Goal: Transaction & Acquisition: Purchase product/service

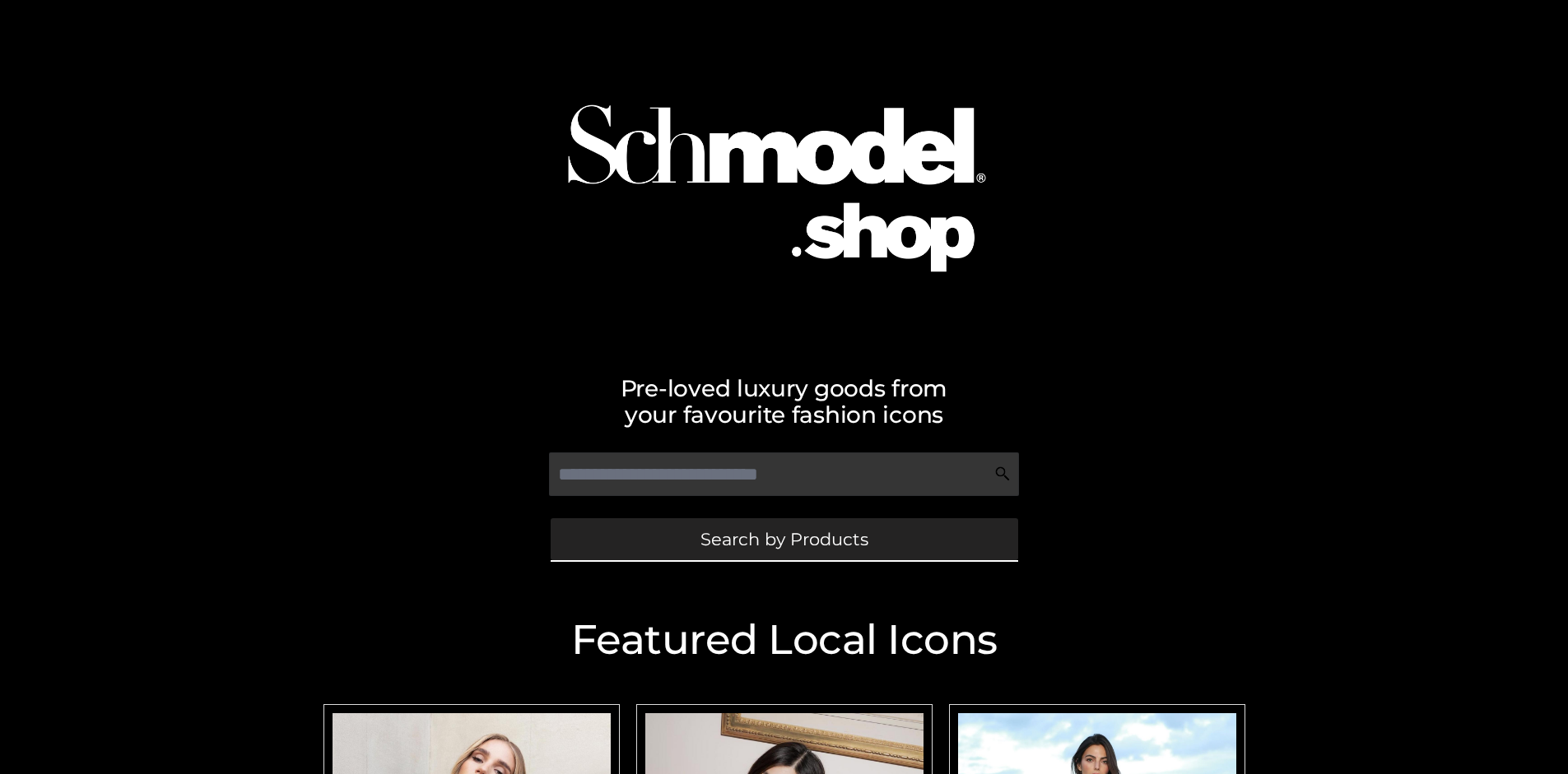
click at [784, 539] on span "Search by Products" at bounding box center [784, 539] width 168 height 17
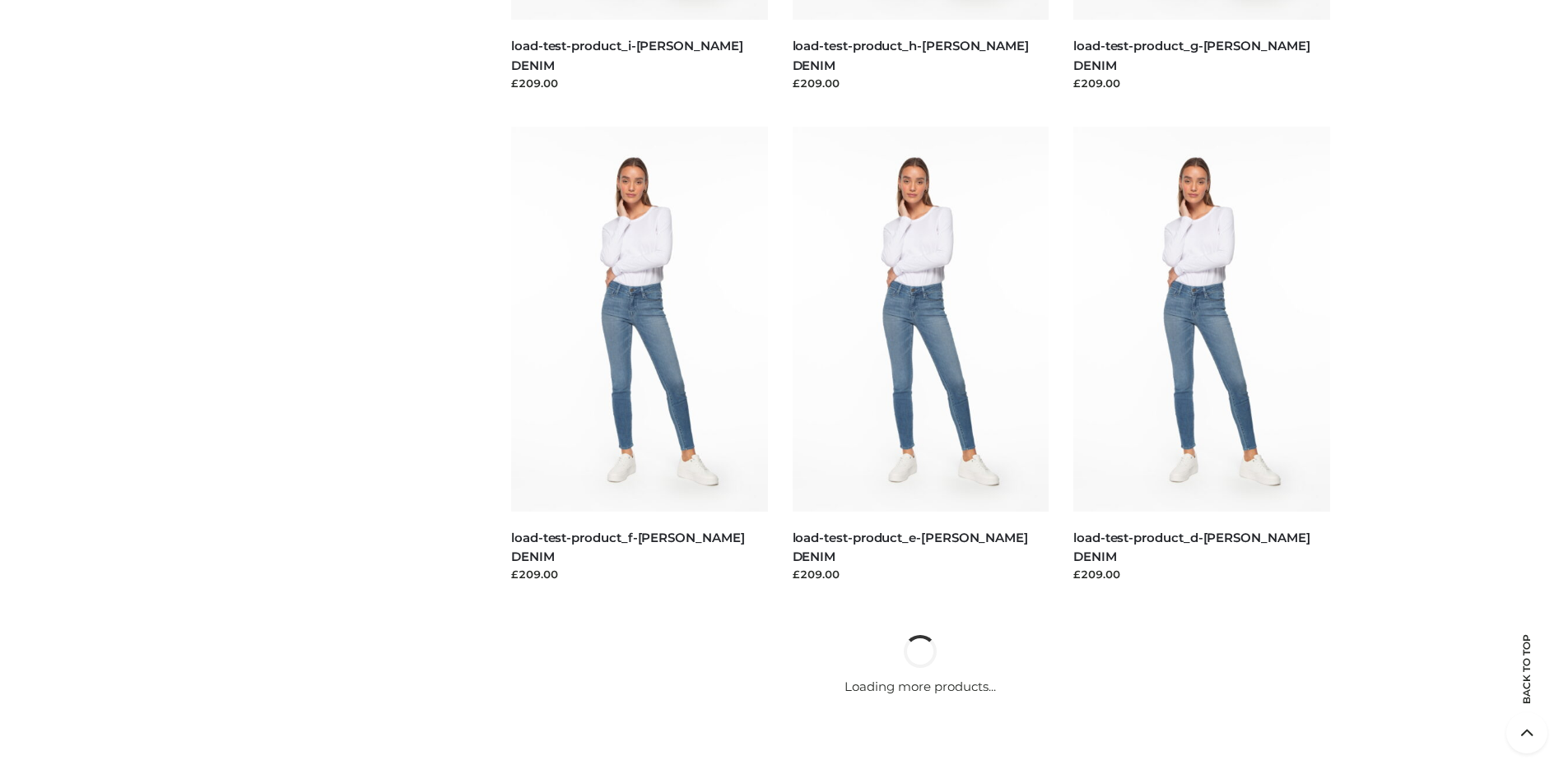
scroll to position [3452, 0]
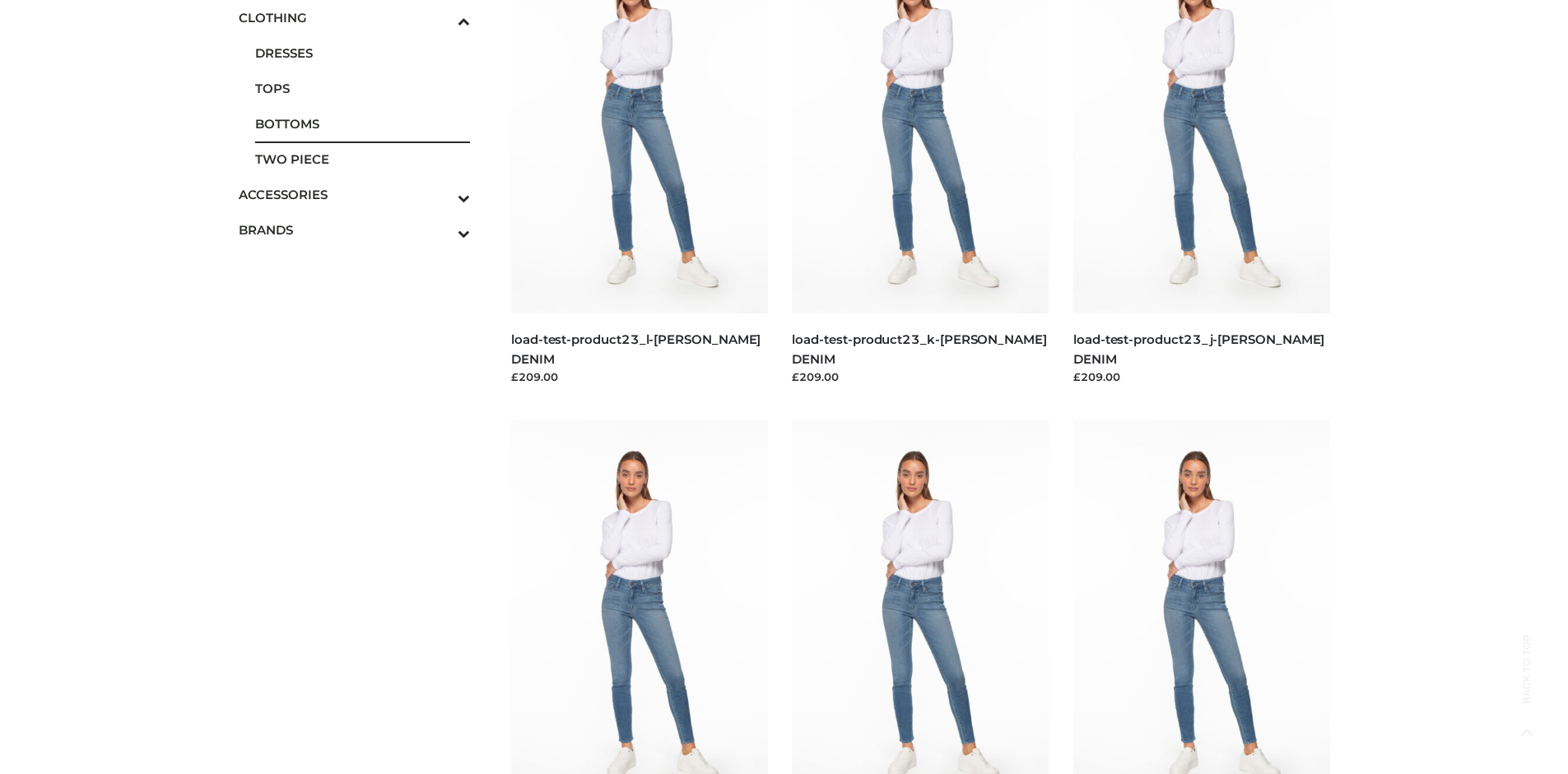
click at [362, 124] on span "BOTTOMS" at bounding box center [363, 124] width 216 height 19
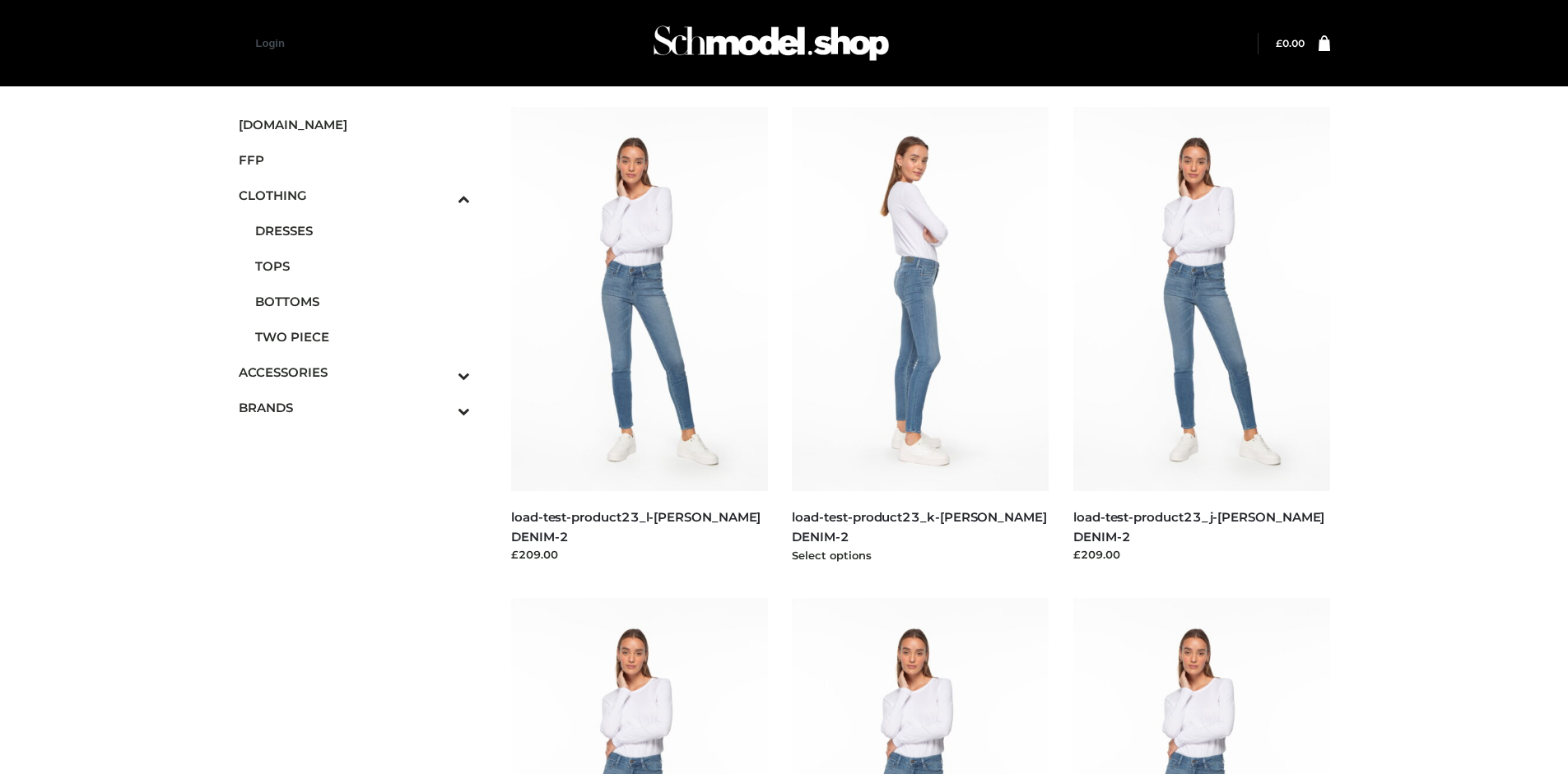
click at [921, 336] on img at bounding box center [920, 299] width 256 height 384
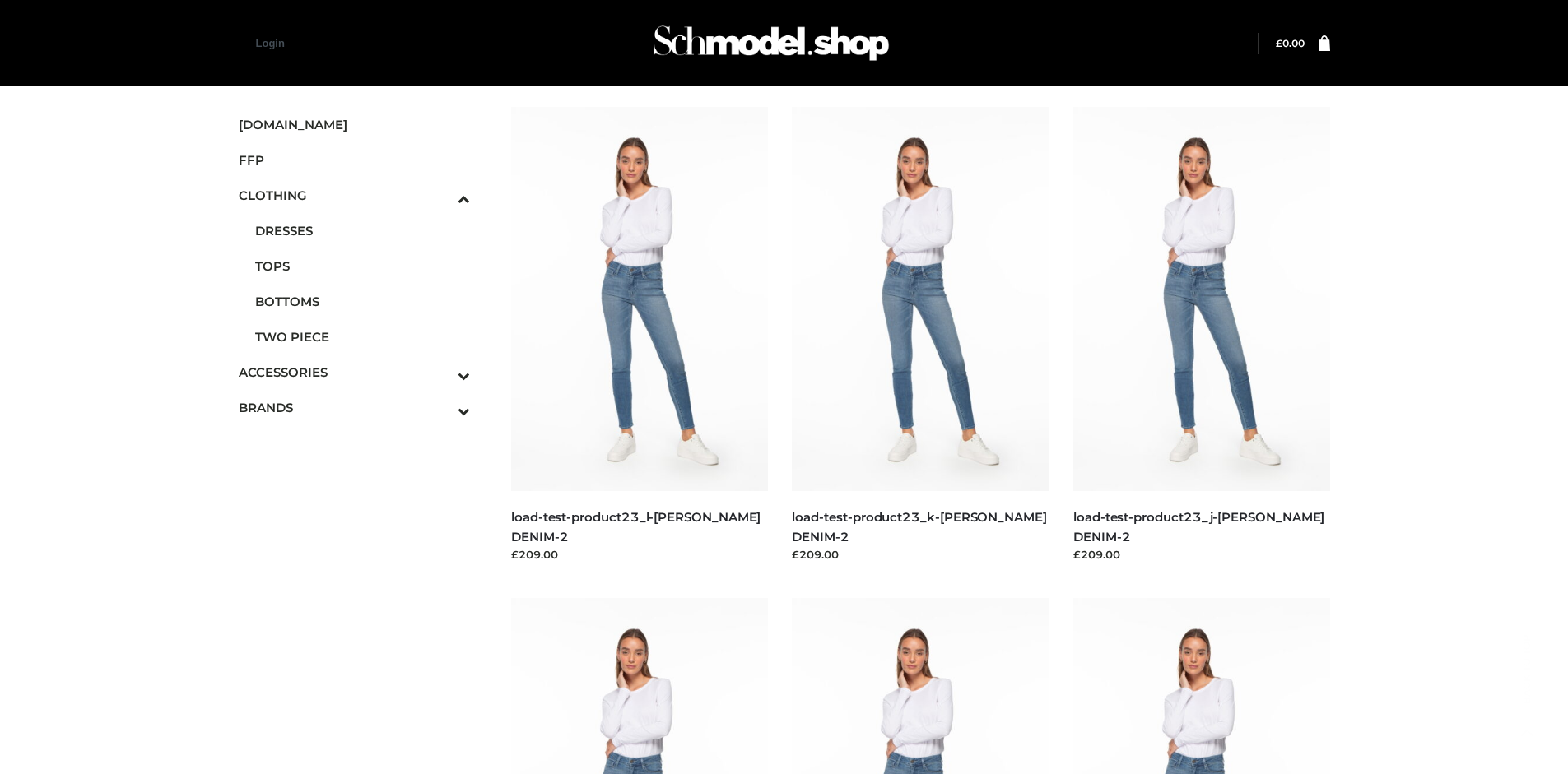
scroll to position [1265, 0]
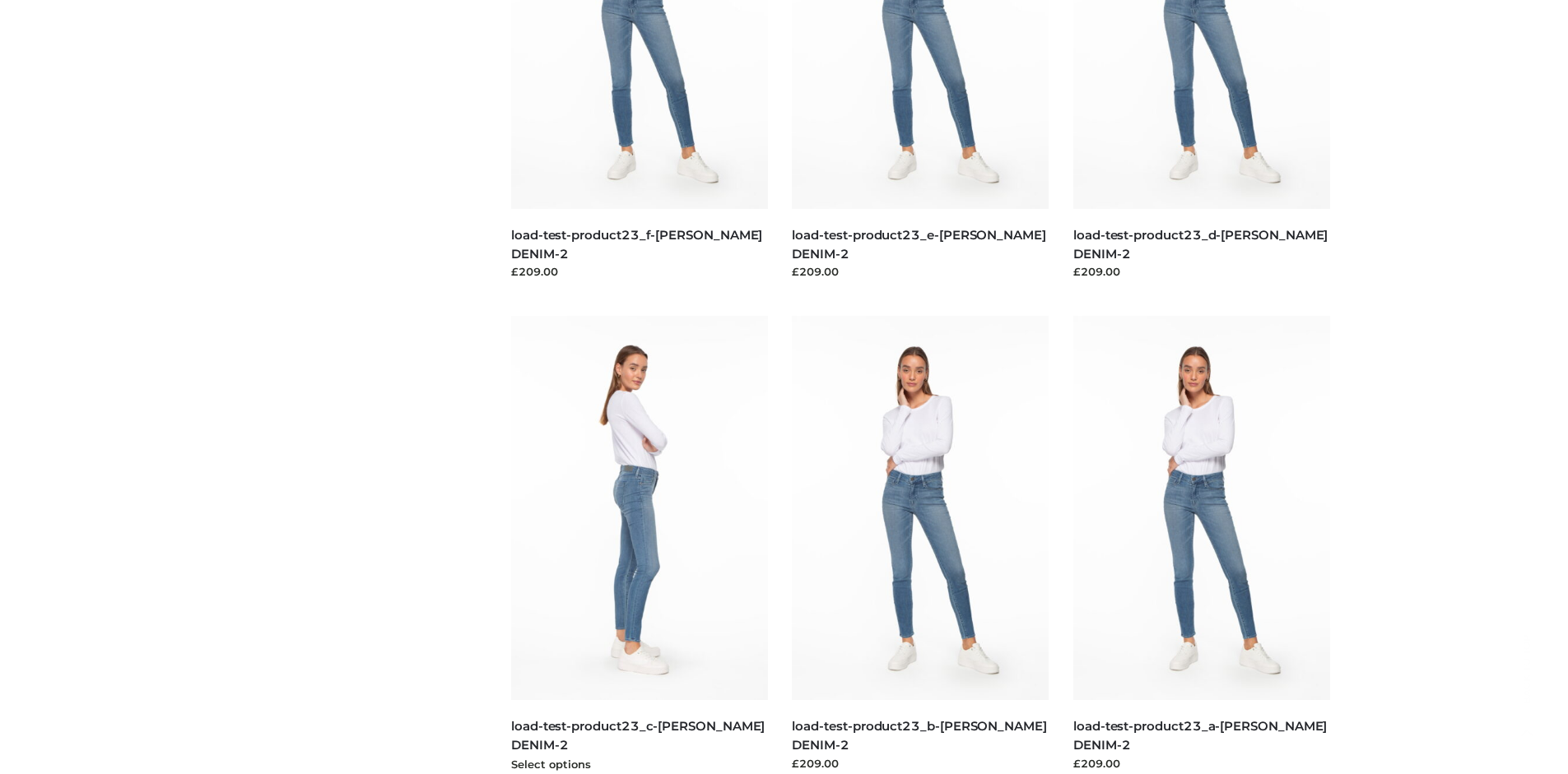
click at [639, 545] on img at bounding box center [639, 508] width 256 height 384
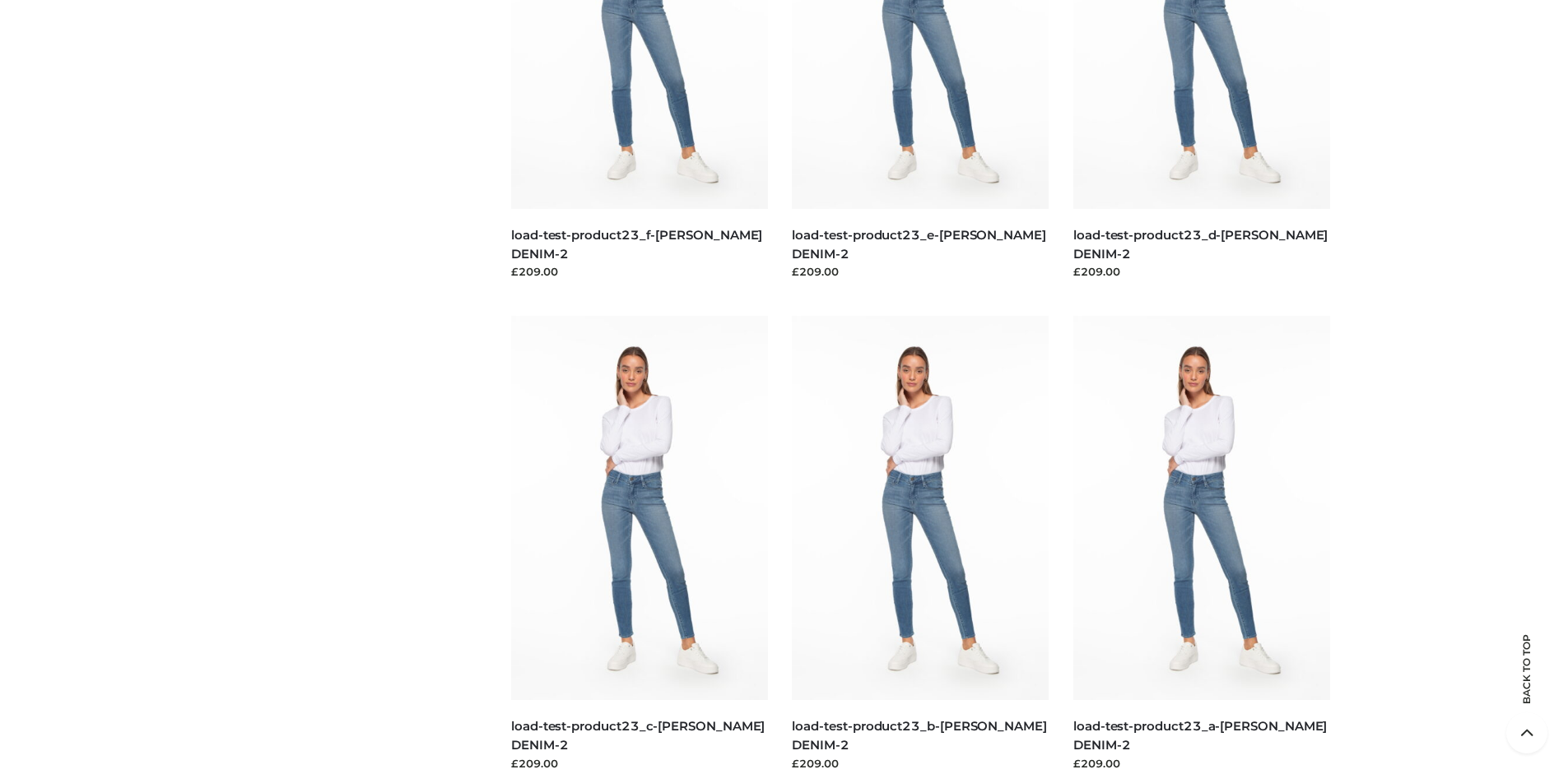
scroll to position [0, 0]
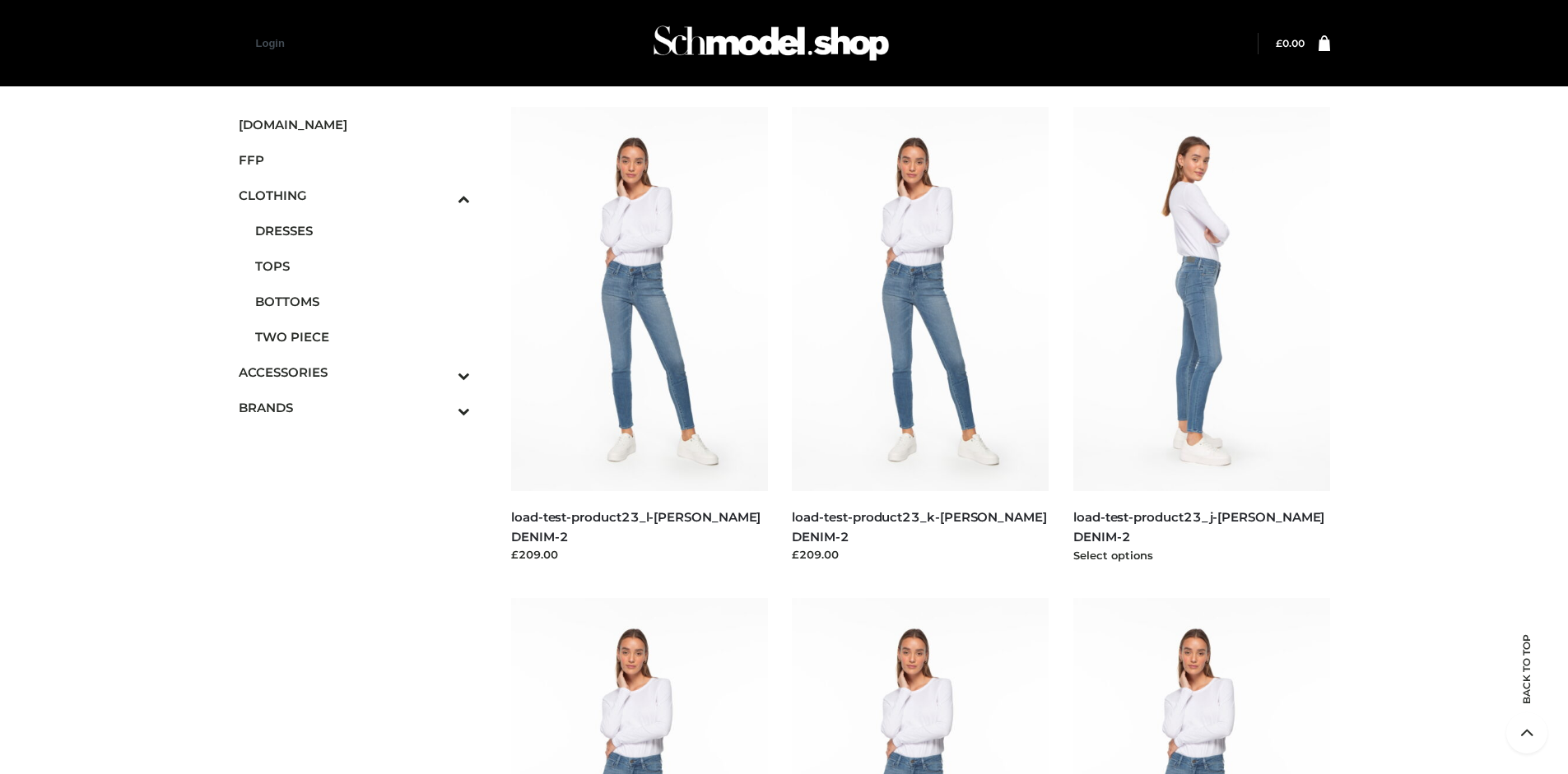
click at [1201, 336] on img at bounding box center [1201, 299] width 256 height 384
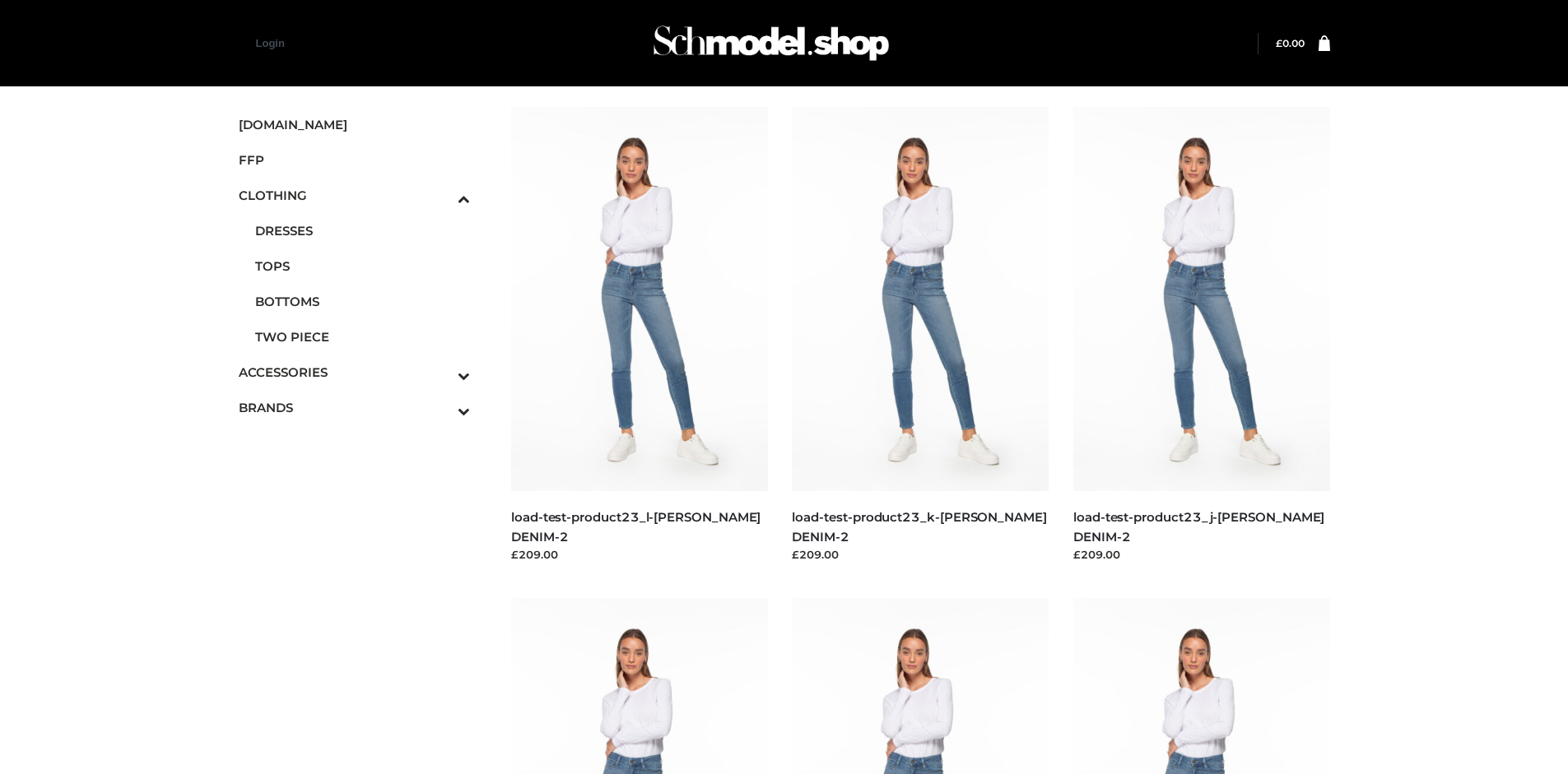
click at [442, 372] on icon "Toggle Submenu" at bounding box center [378, 375] width 184 height 19
click at [0, 0] on span "BAGS" at bounding box center [0, 0] width 0 height 0
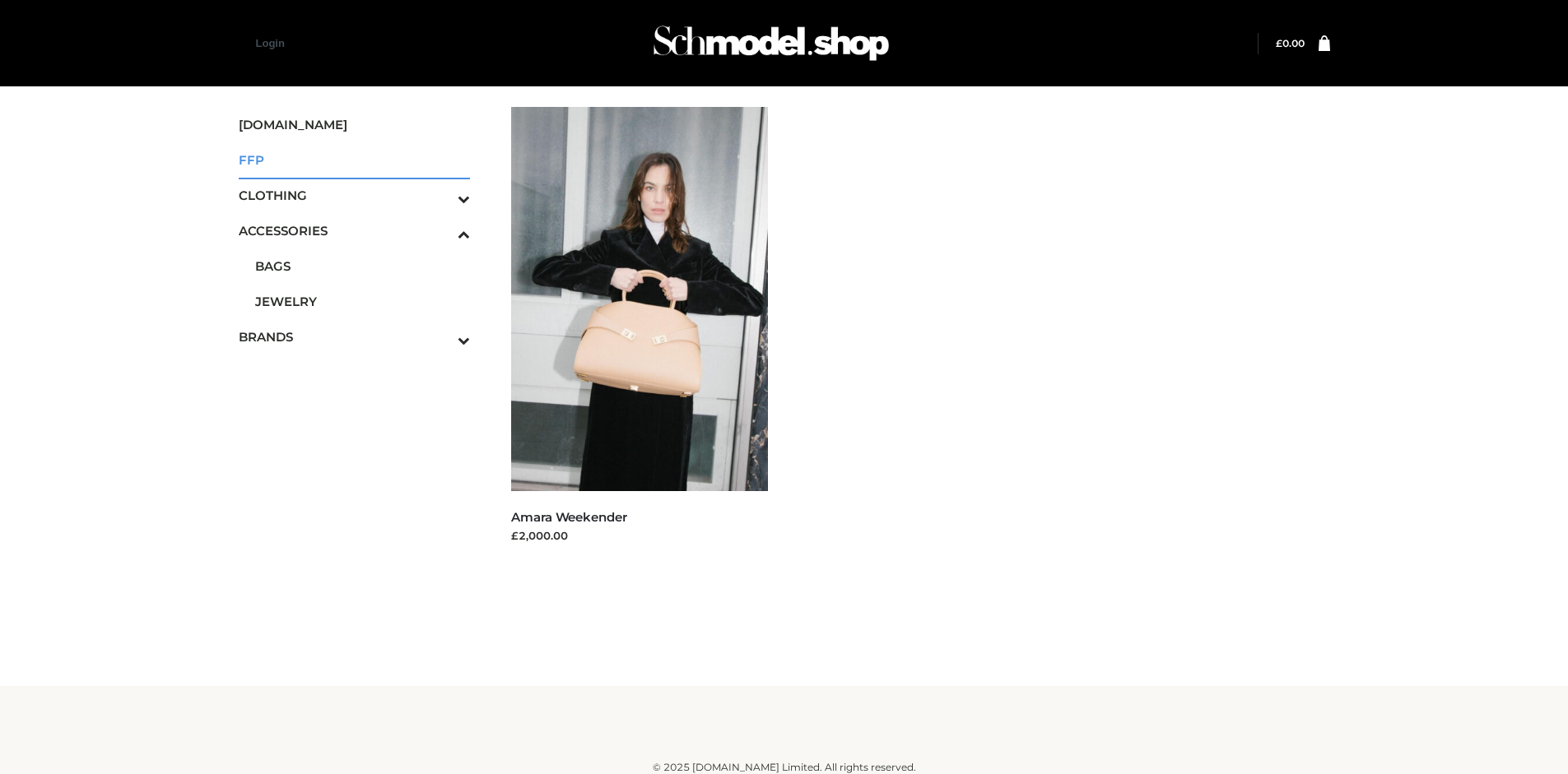
click at [354, 159] on span "FFP" at bounding box center [355, 159] width 232 height 19
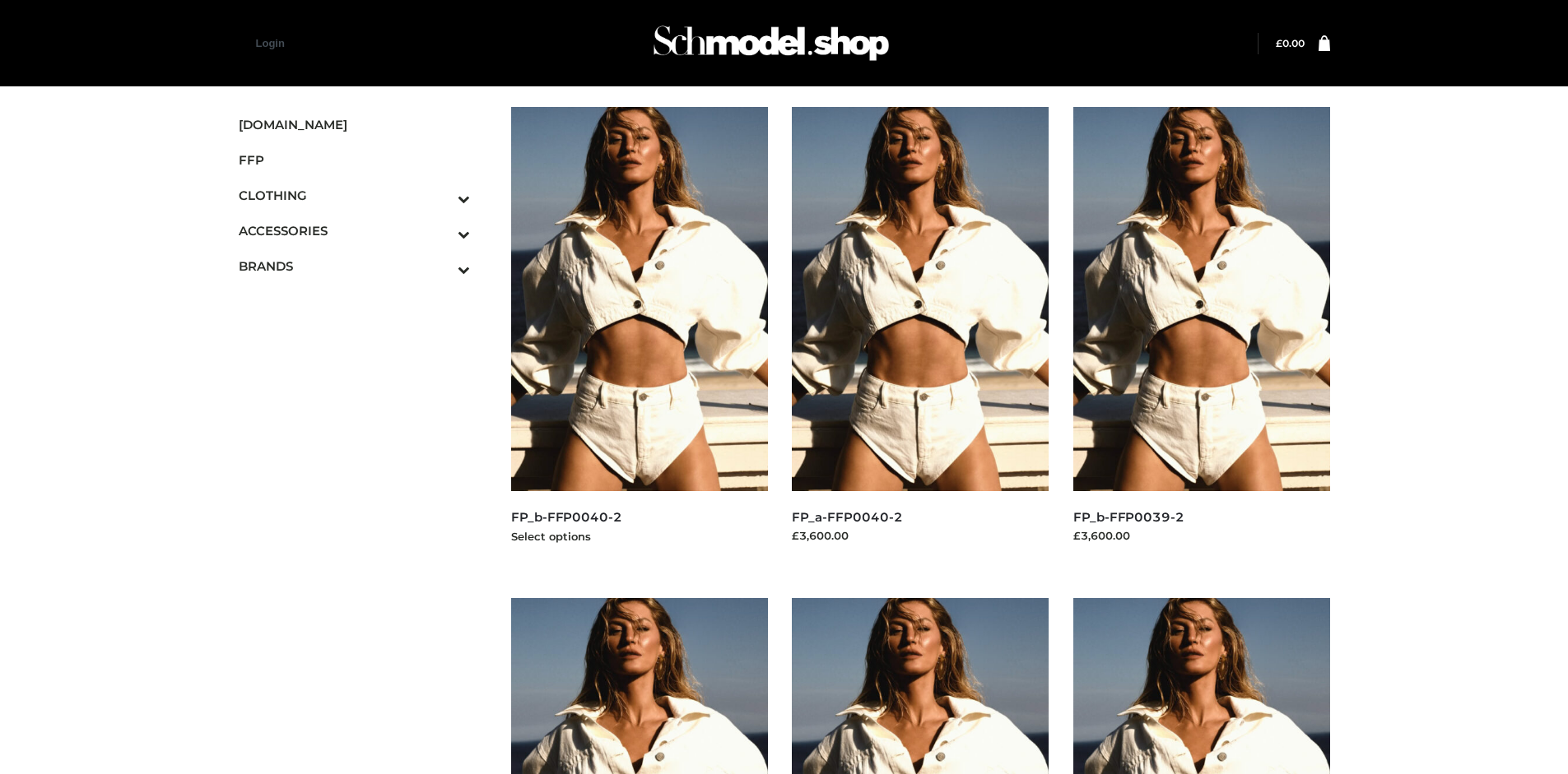
click at [639, 336] on img at bounding box center [639, 299] width 256 height 384
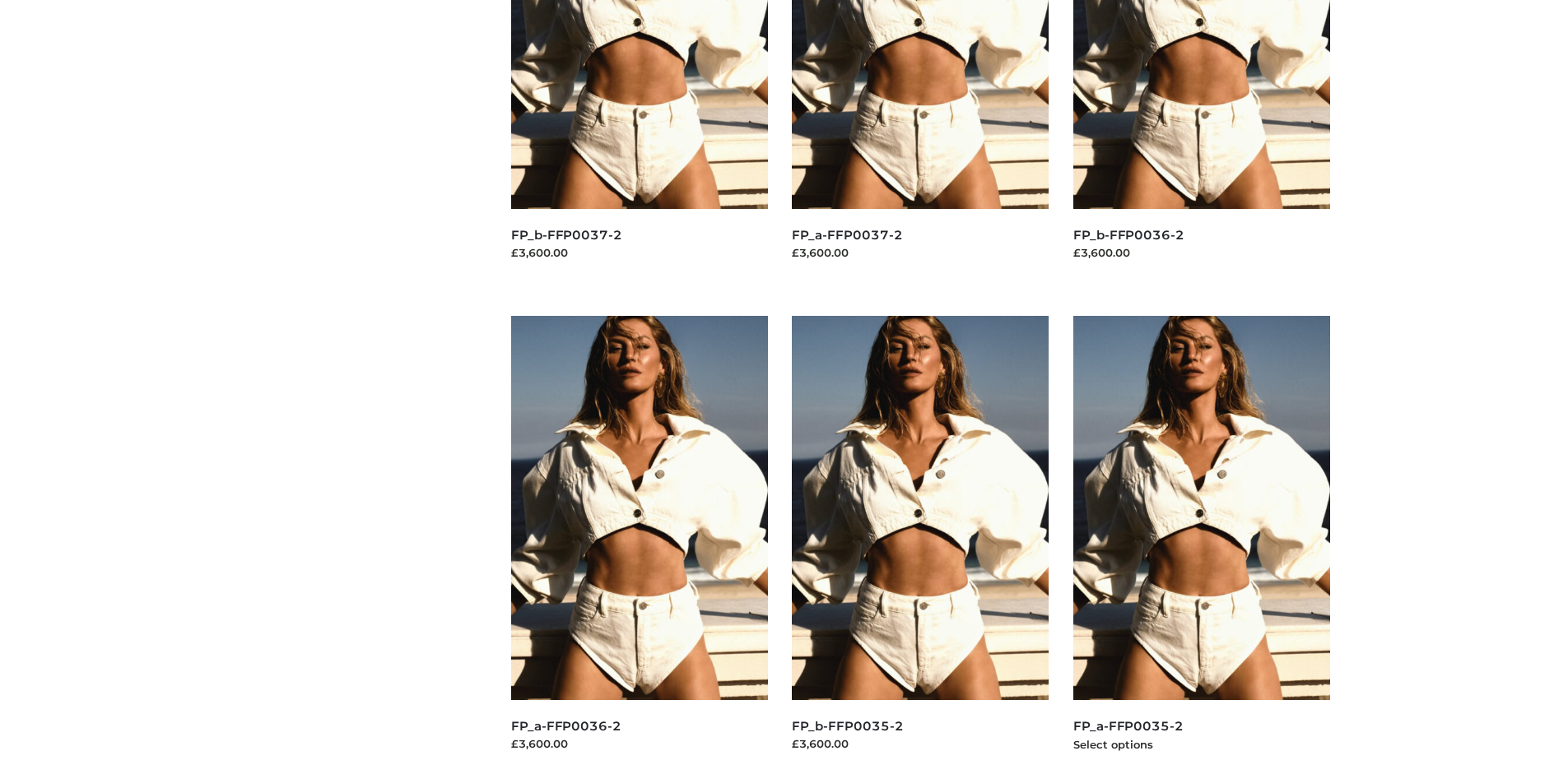
click at [1201, 545] on img at bounding box center [1201, 508] width 256 height 384
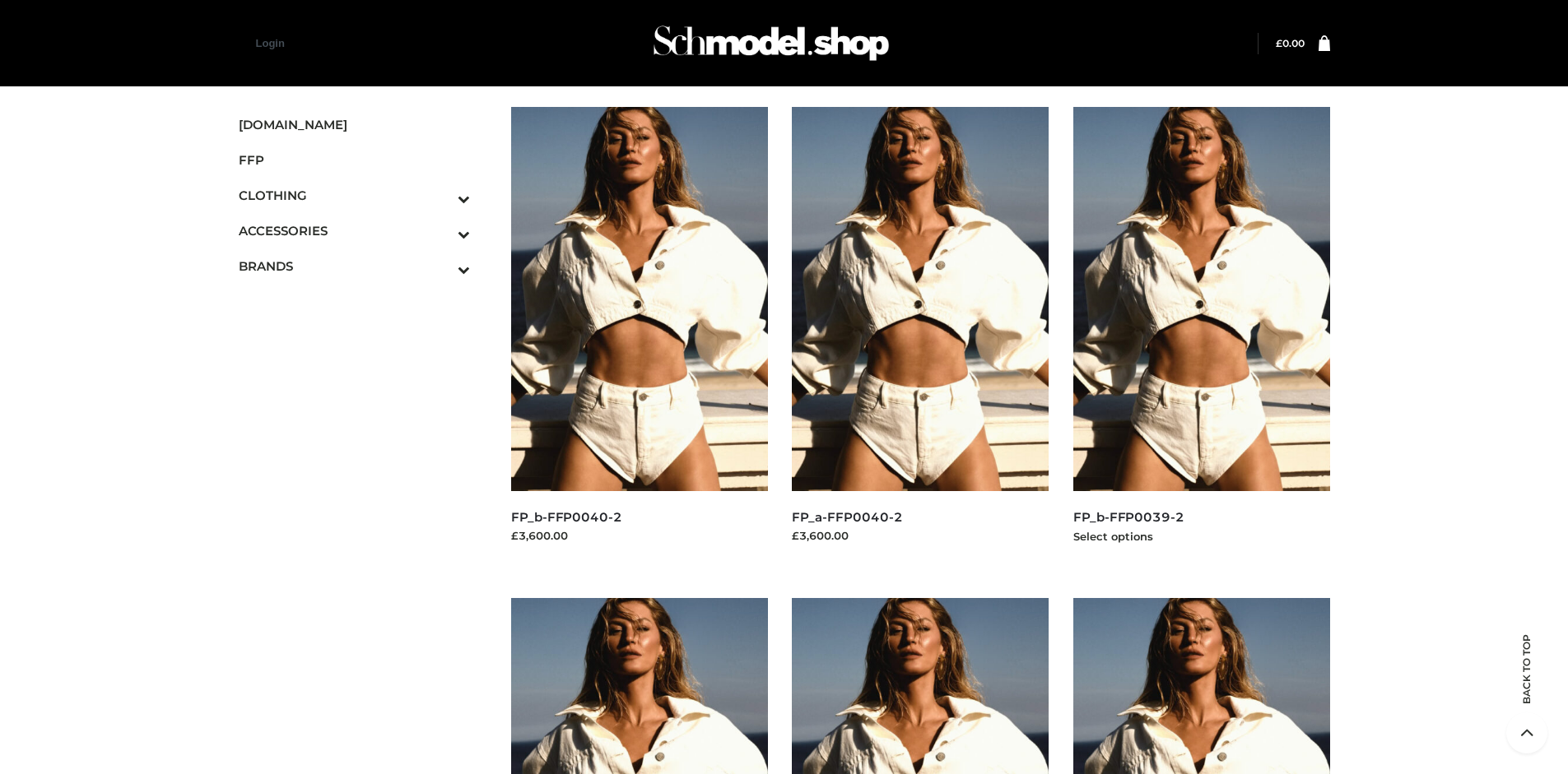
click at [1201, 336] on img at bounding box center [1201, 299] width 256 height 384
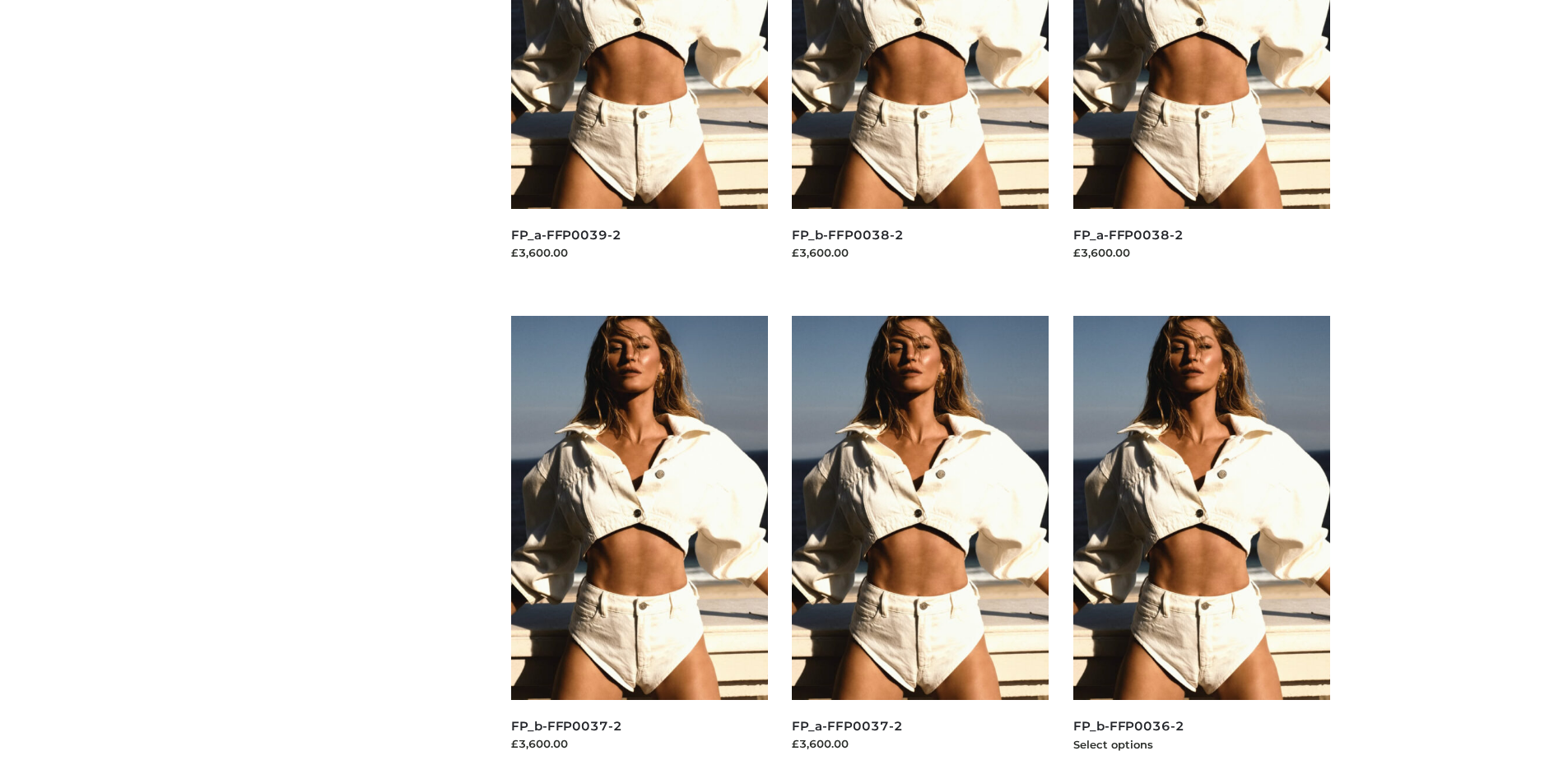
click at [1201, 545] on img at bounding box center [1201, 508] width 256 height 384
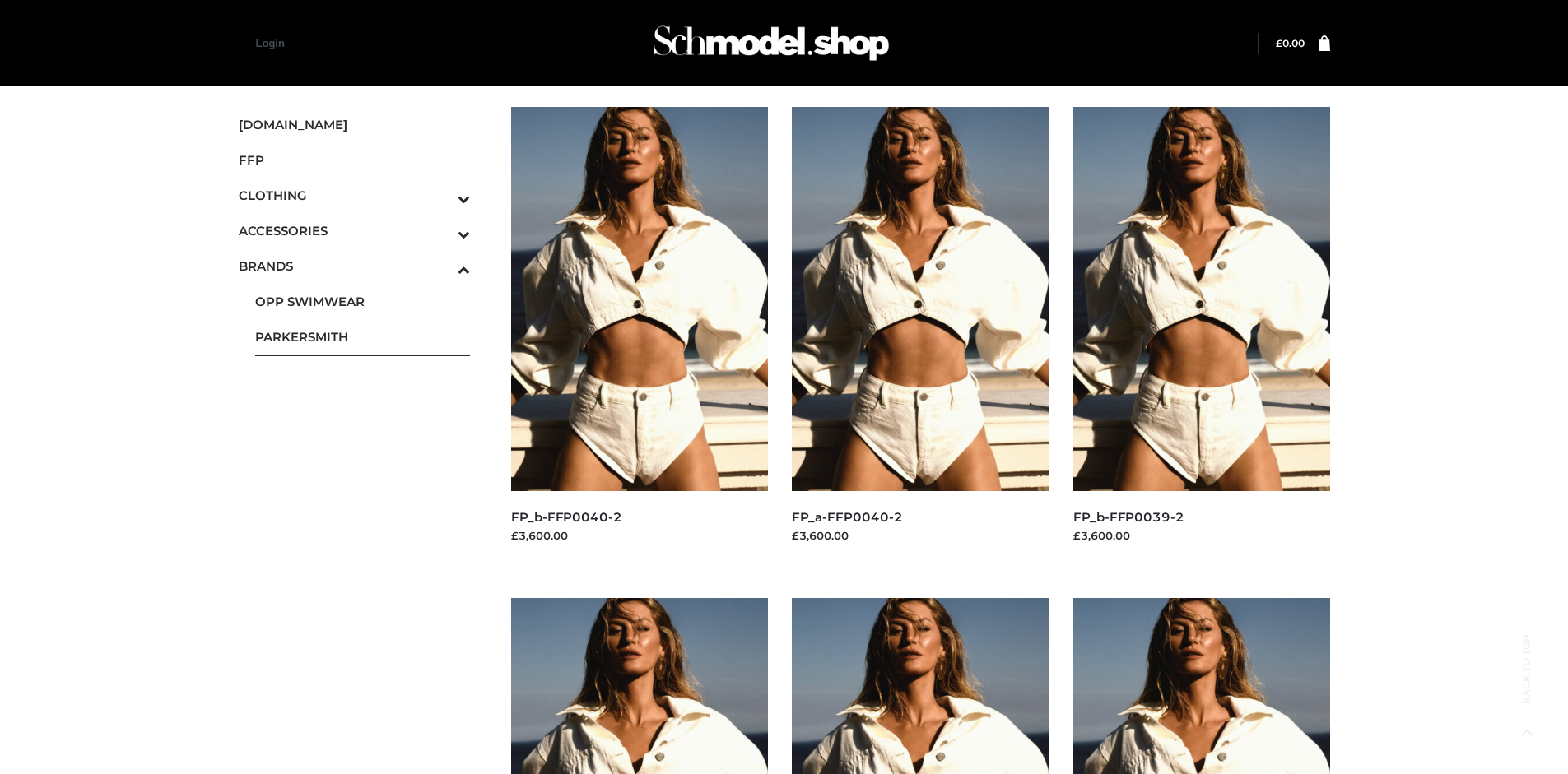
click at [362, 337] on span "PARKERSMITH" at bounding box center [363, 337] width 216 height 19
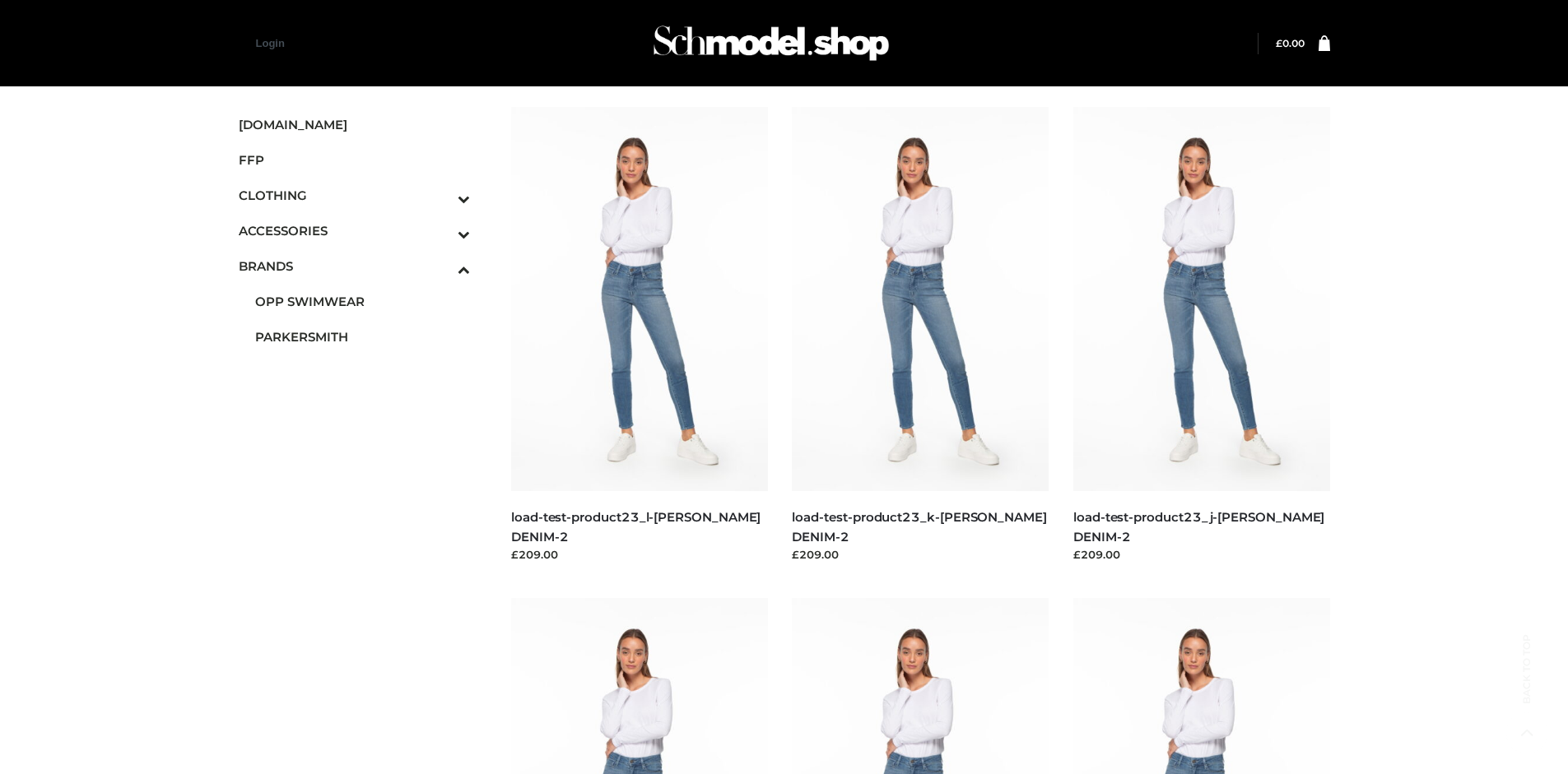
scroll to position [1265, 0]
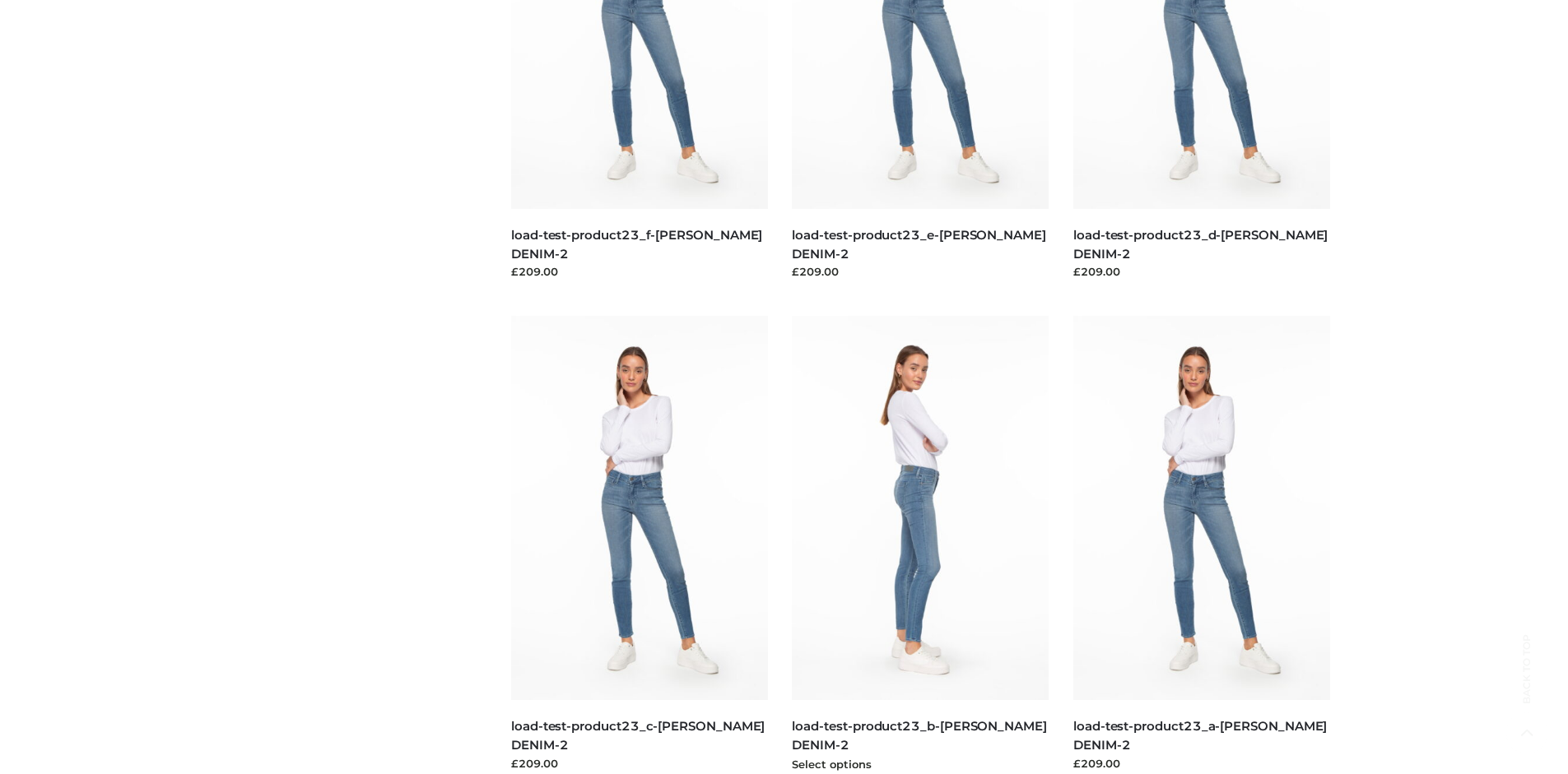
click at [921, 545] on img at bounding box center [920, 508] width 256 height 384
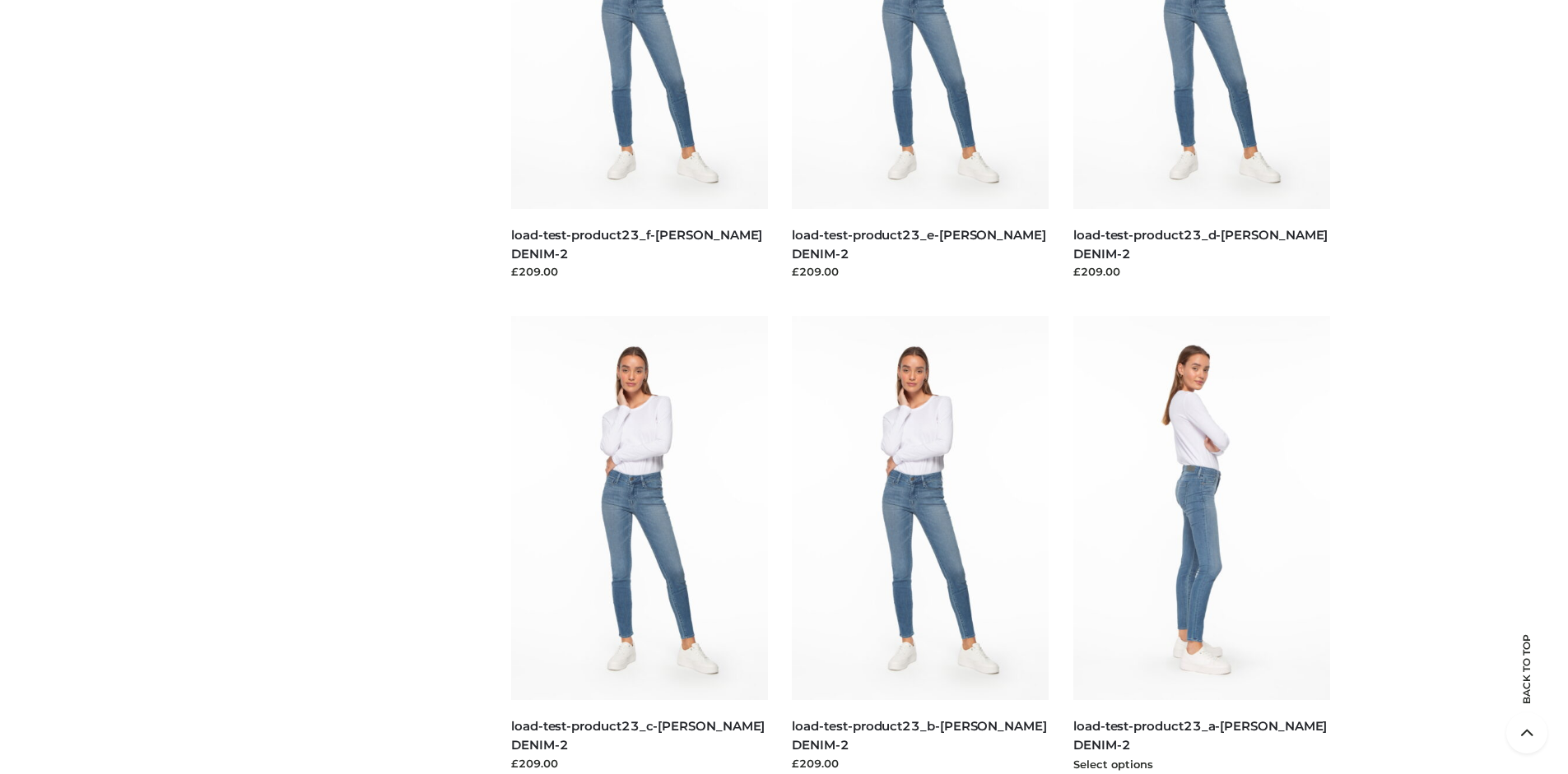
click at [1201, 545] on img at bounding box center [1201, 508] width 256 height 384
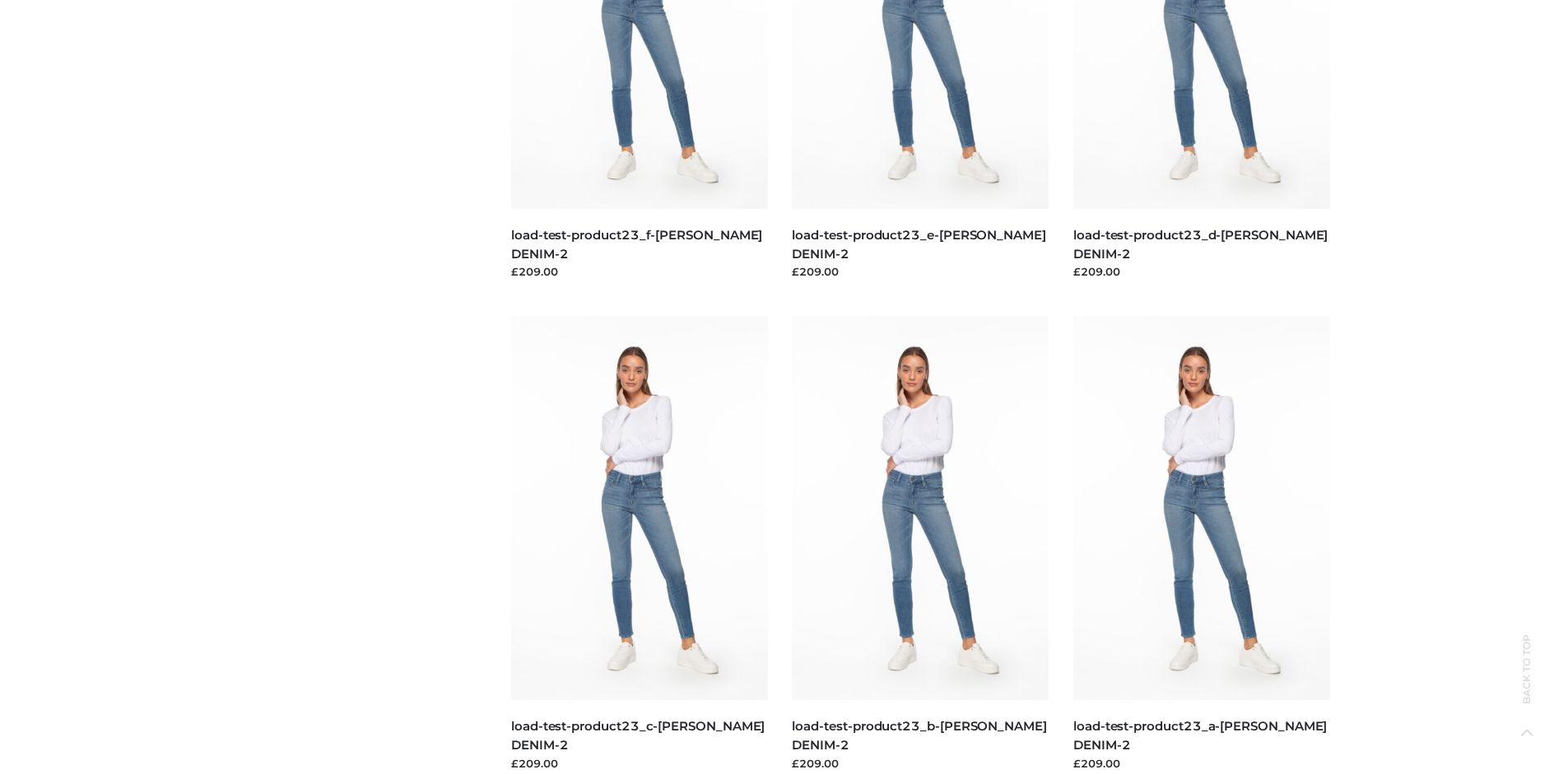
scroll to position [0, 0]
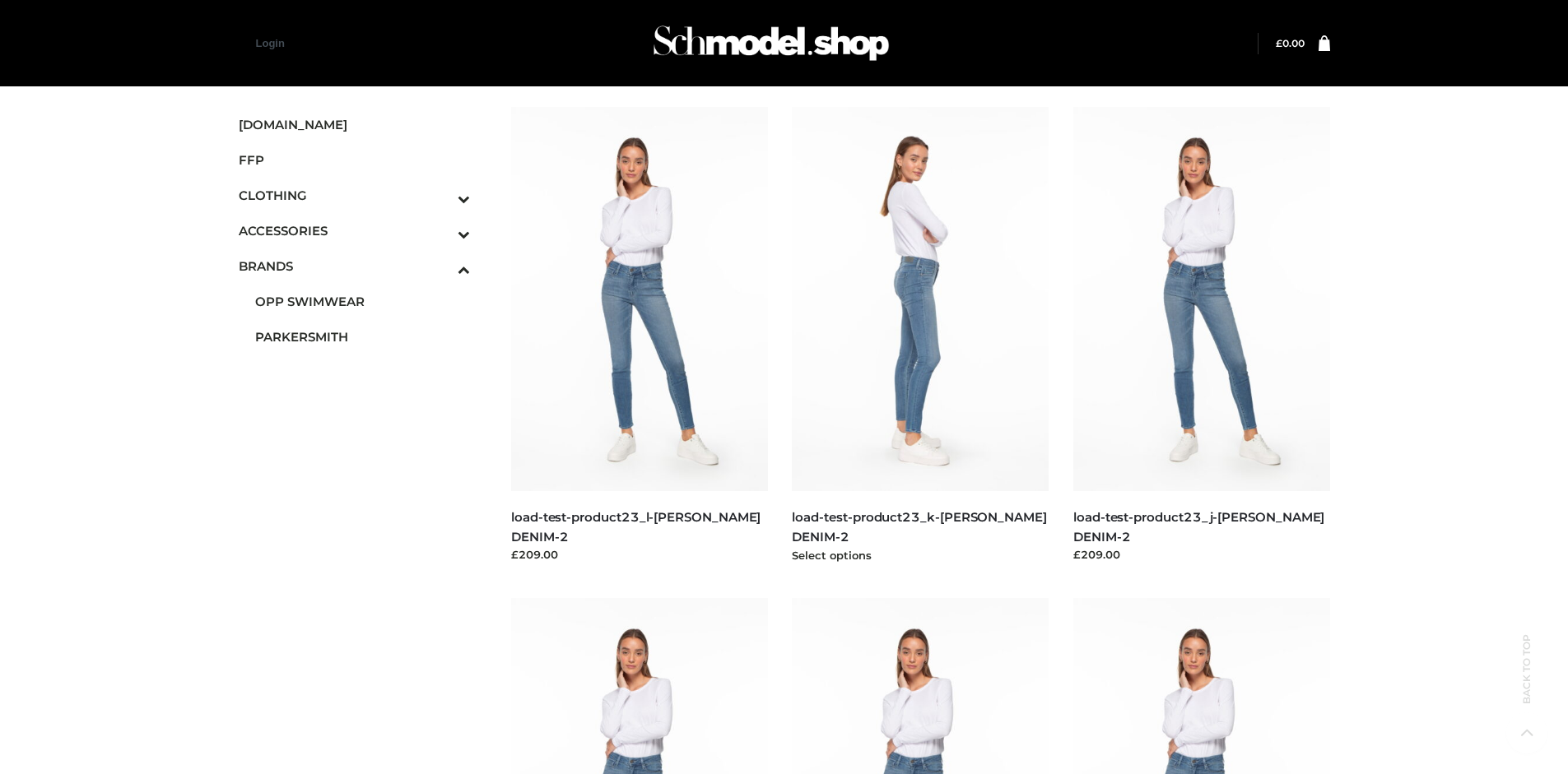
click at [921, 336] on img at bounding box center [920, 299] width 256 height 384
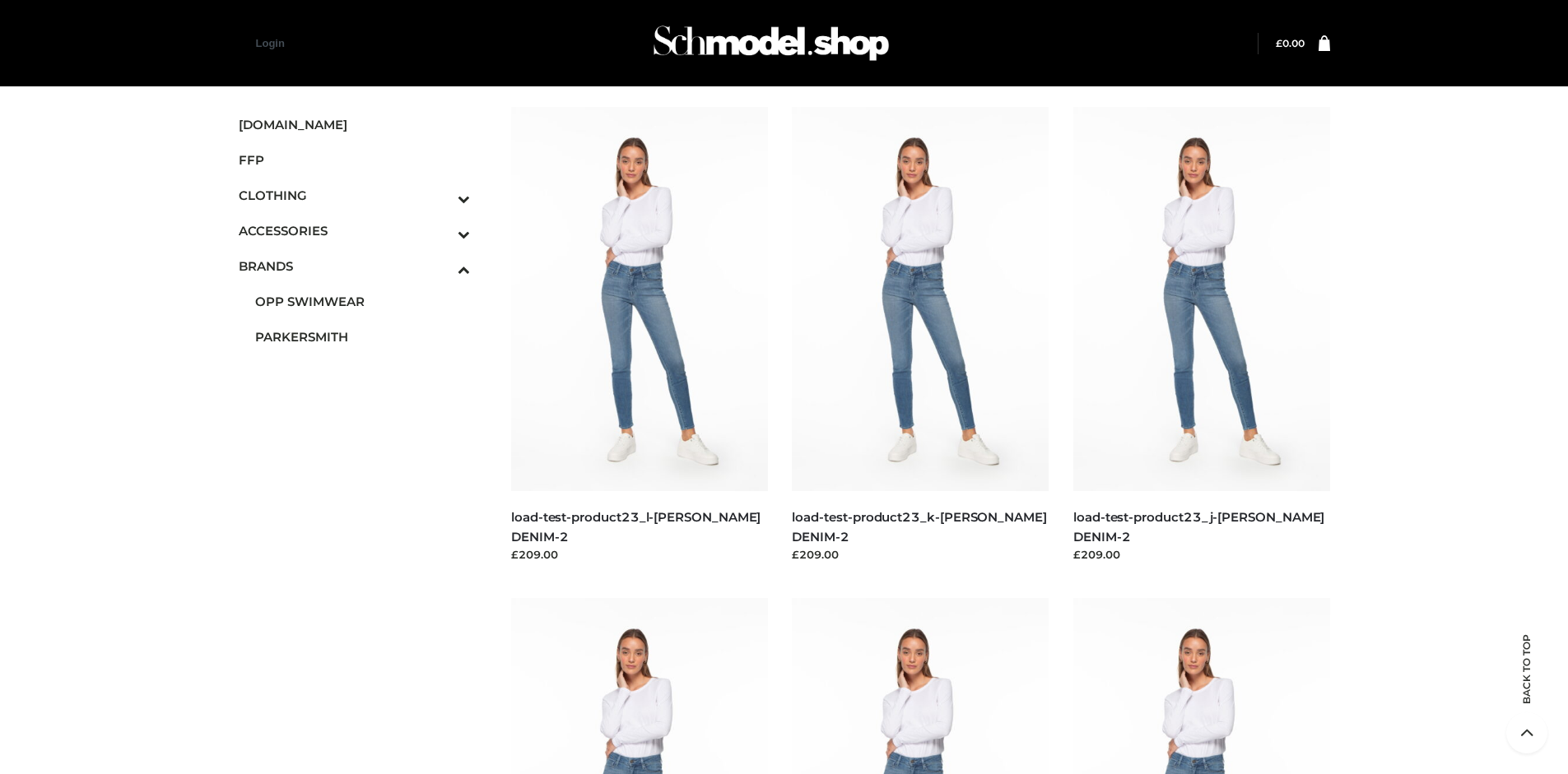
scroll to position [1265, 0]
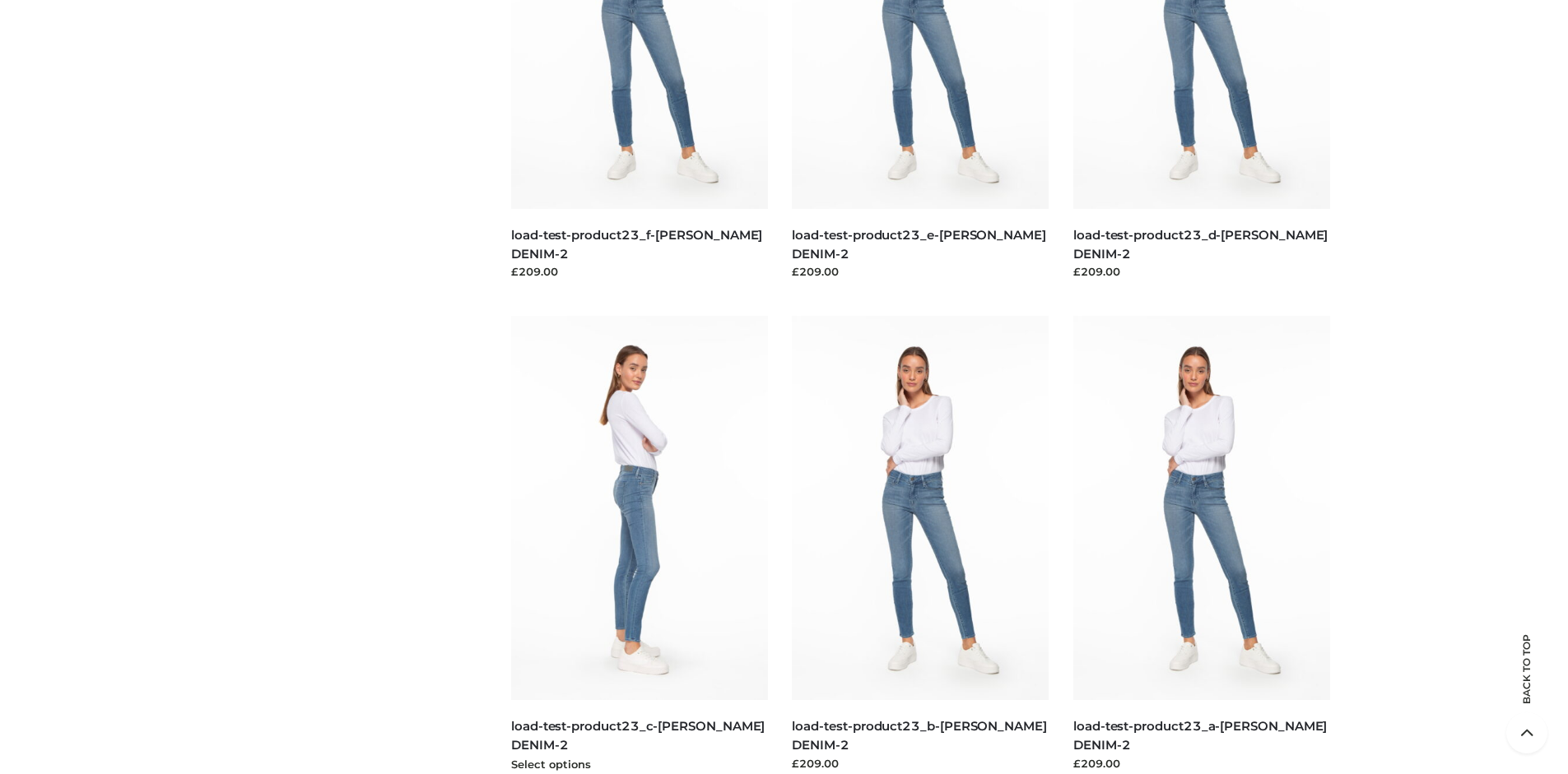
click at [639, 545] on img at bounding box center [639, 508] width 256 height 384
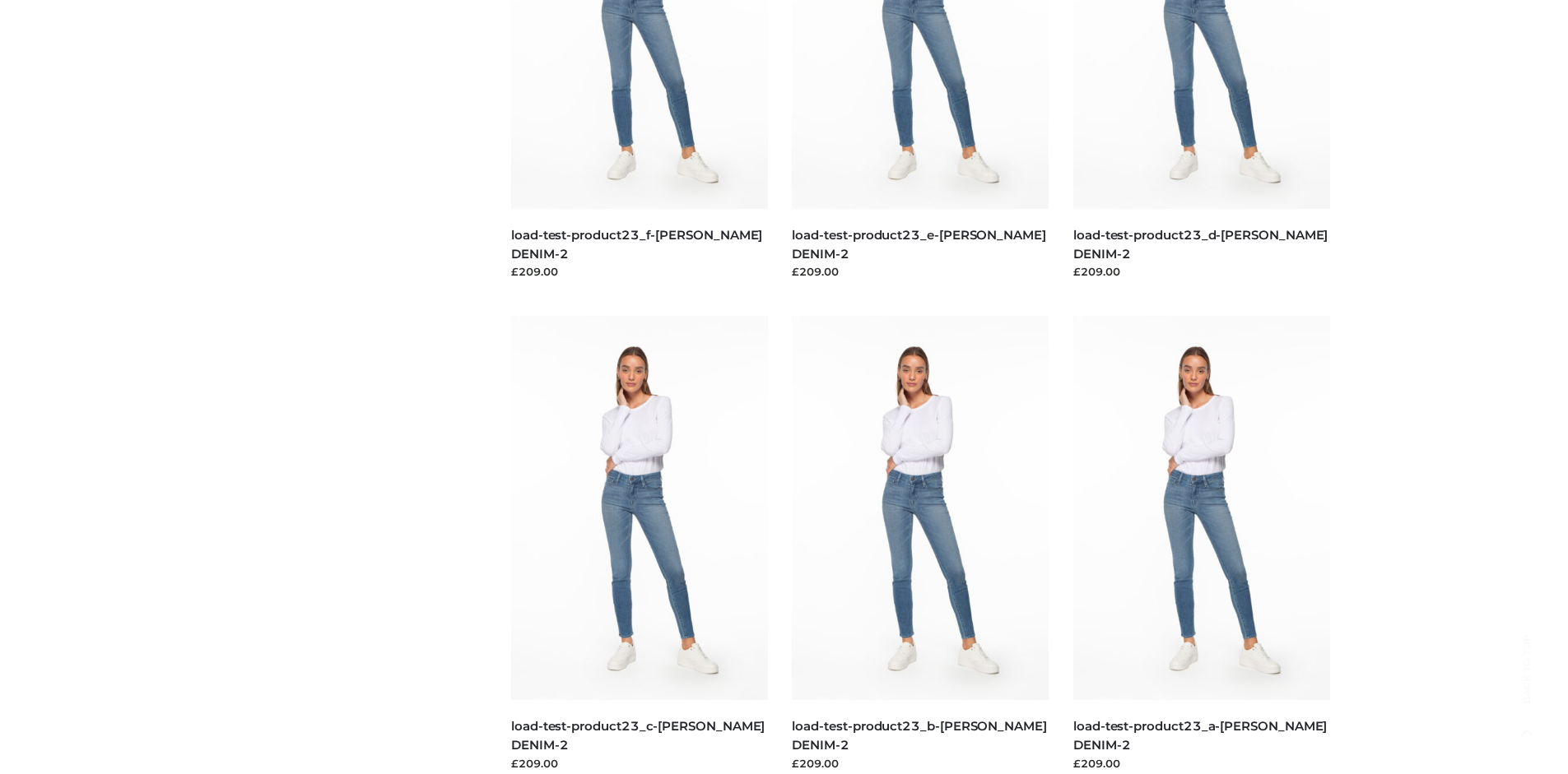
scroll to position [0, 0]
